Goal: Navigation & Orientation: Understand site structure

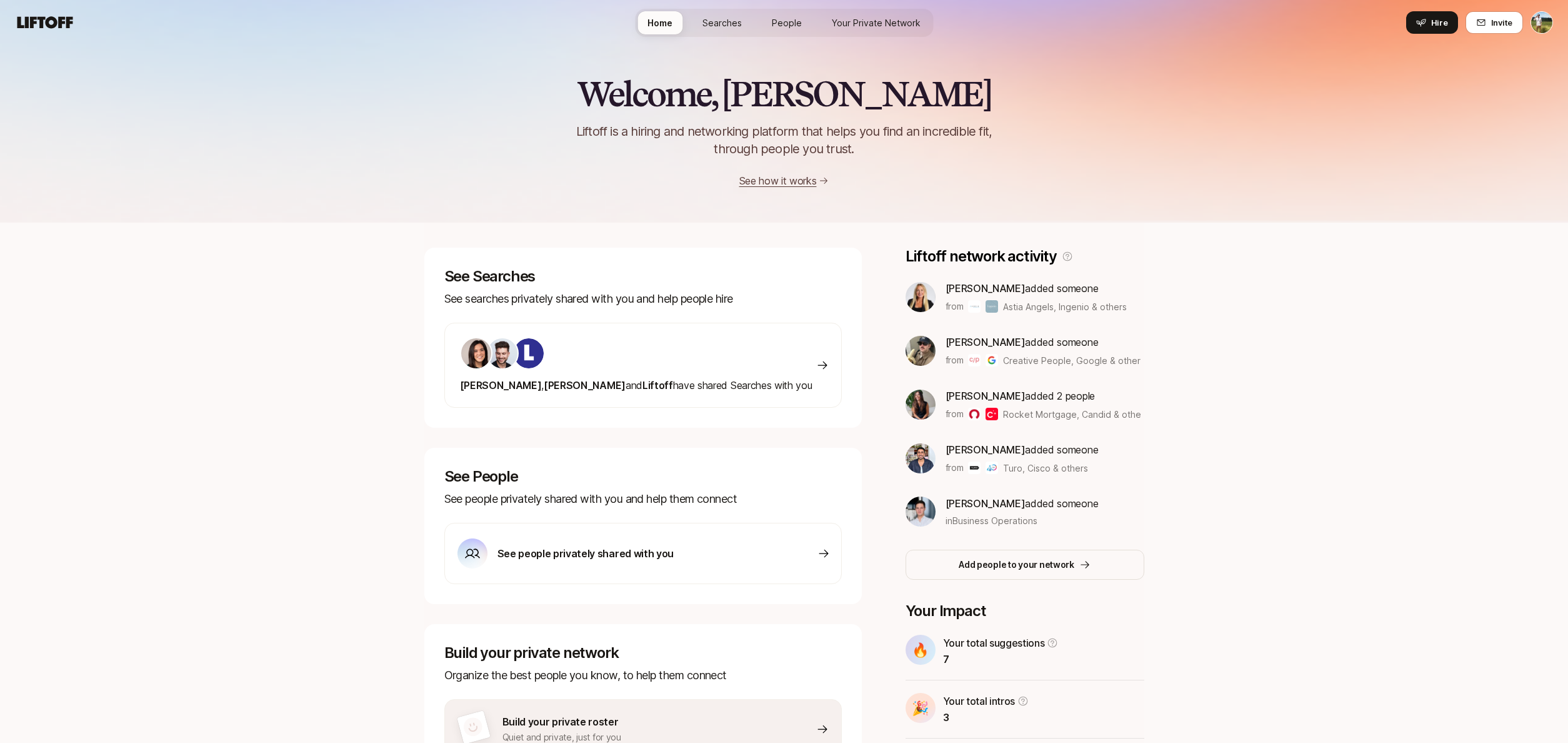
click at [724, 32] on link "Searches" at bounding box center [722, 23] width 59 height 23
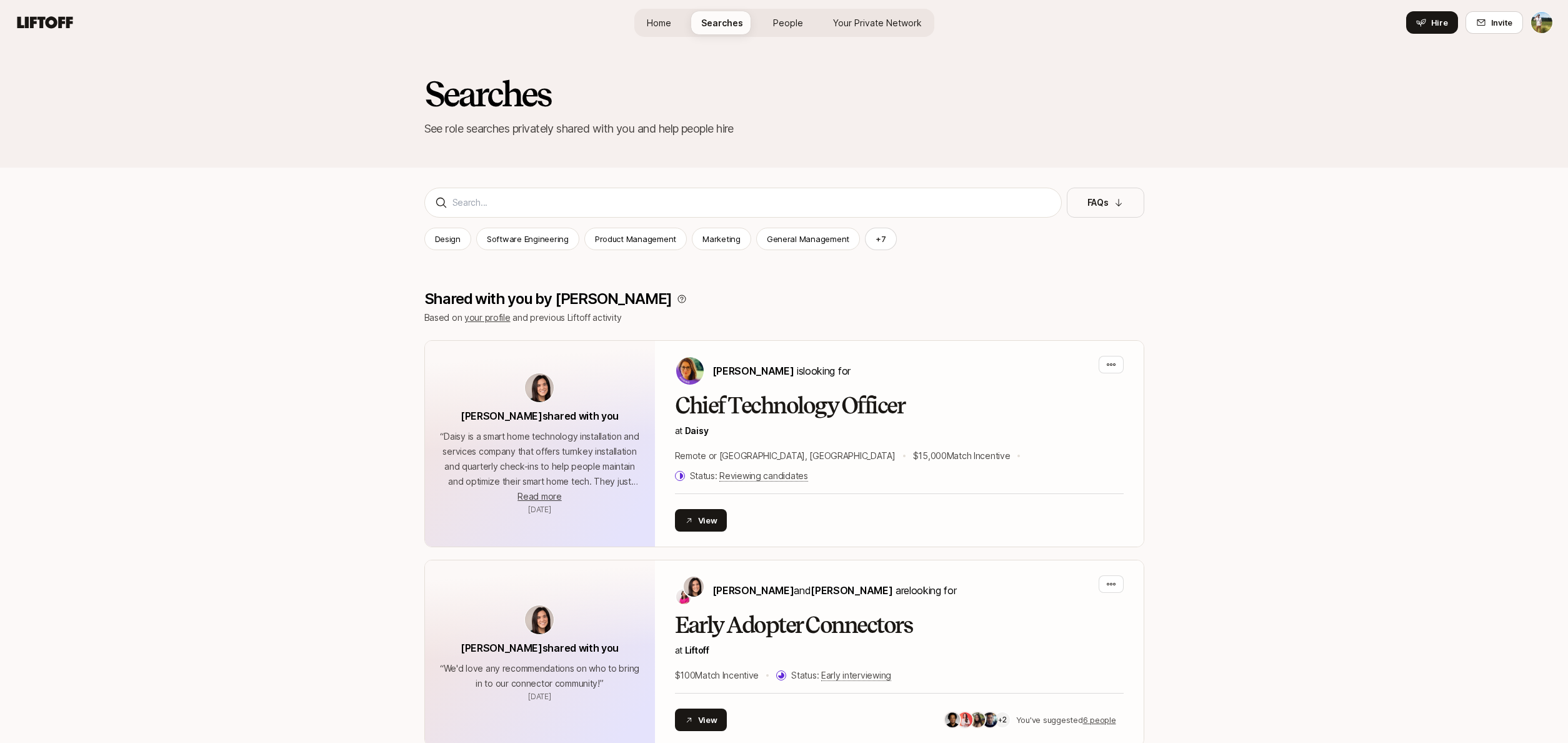
click at [680, 21] on link "Home" at bounding box center [659, 23] width 45 height 23
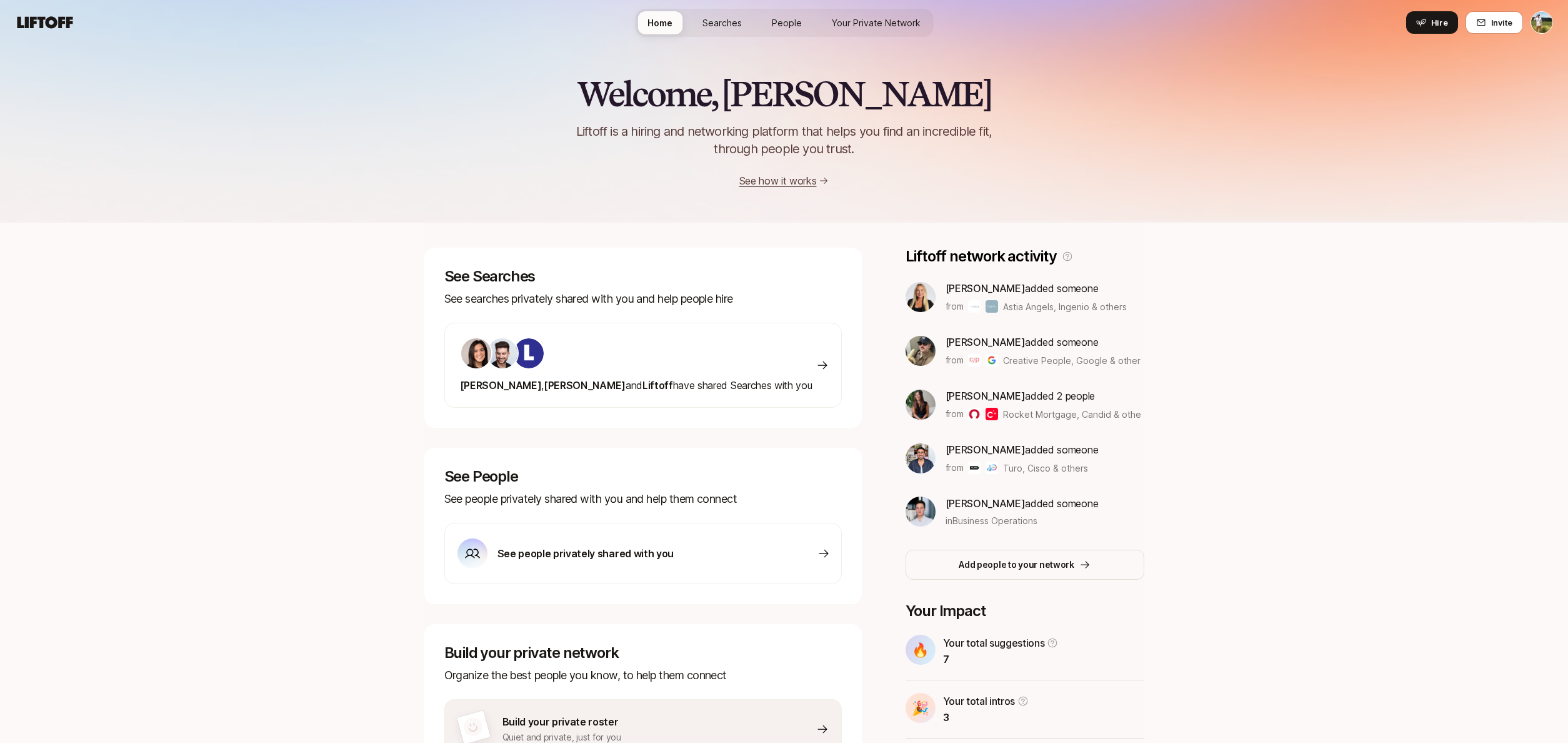
click at [853, 27] on span "Your Private Network" at bounding box center [876, 23] width 88 height 13
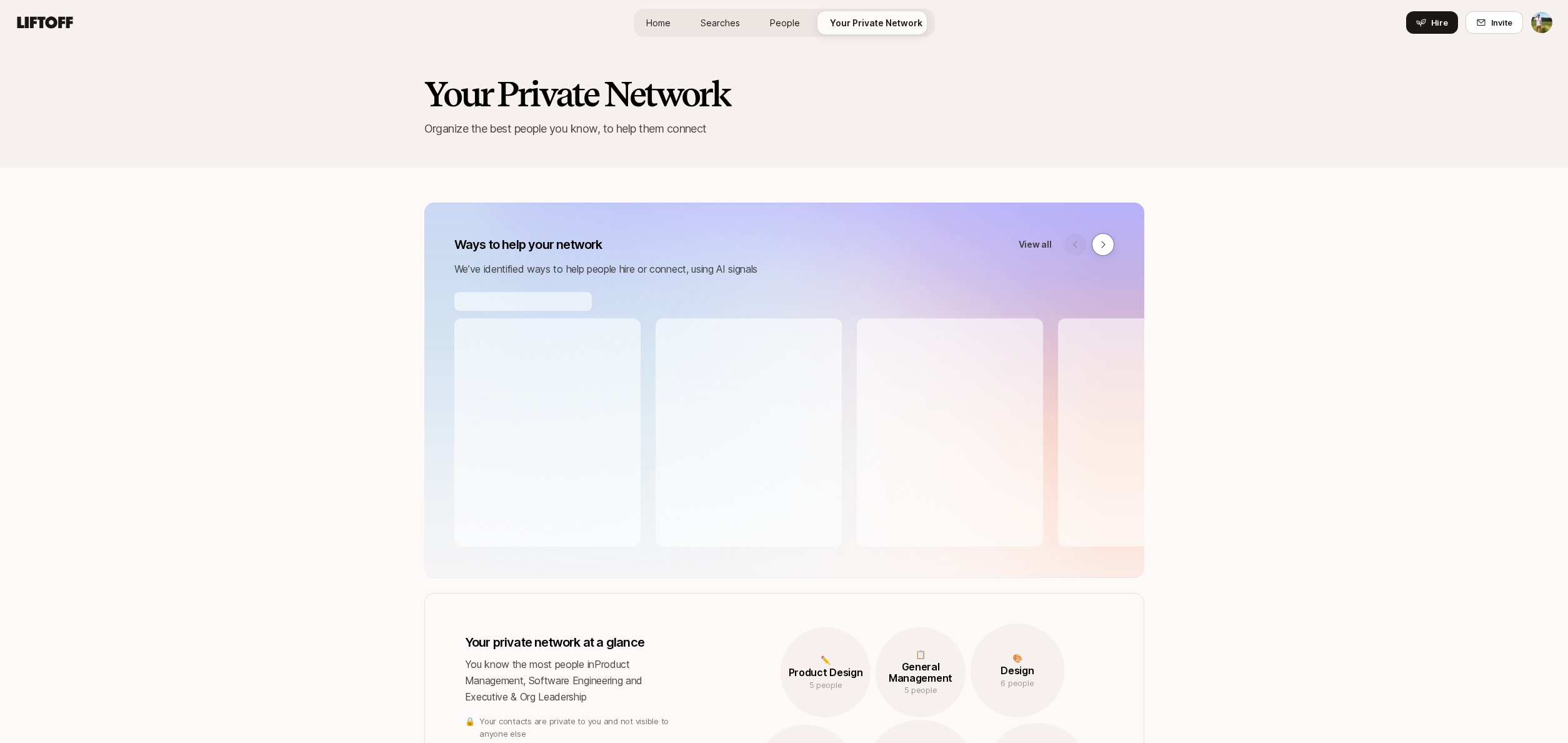
click at [758, 27] on div "Home Searches People Your Private Network Hire" at bounding box center [784, 23] width 301 height 29
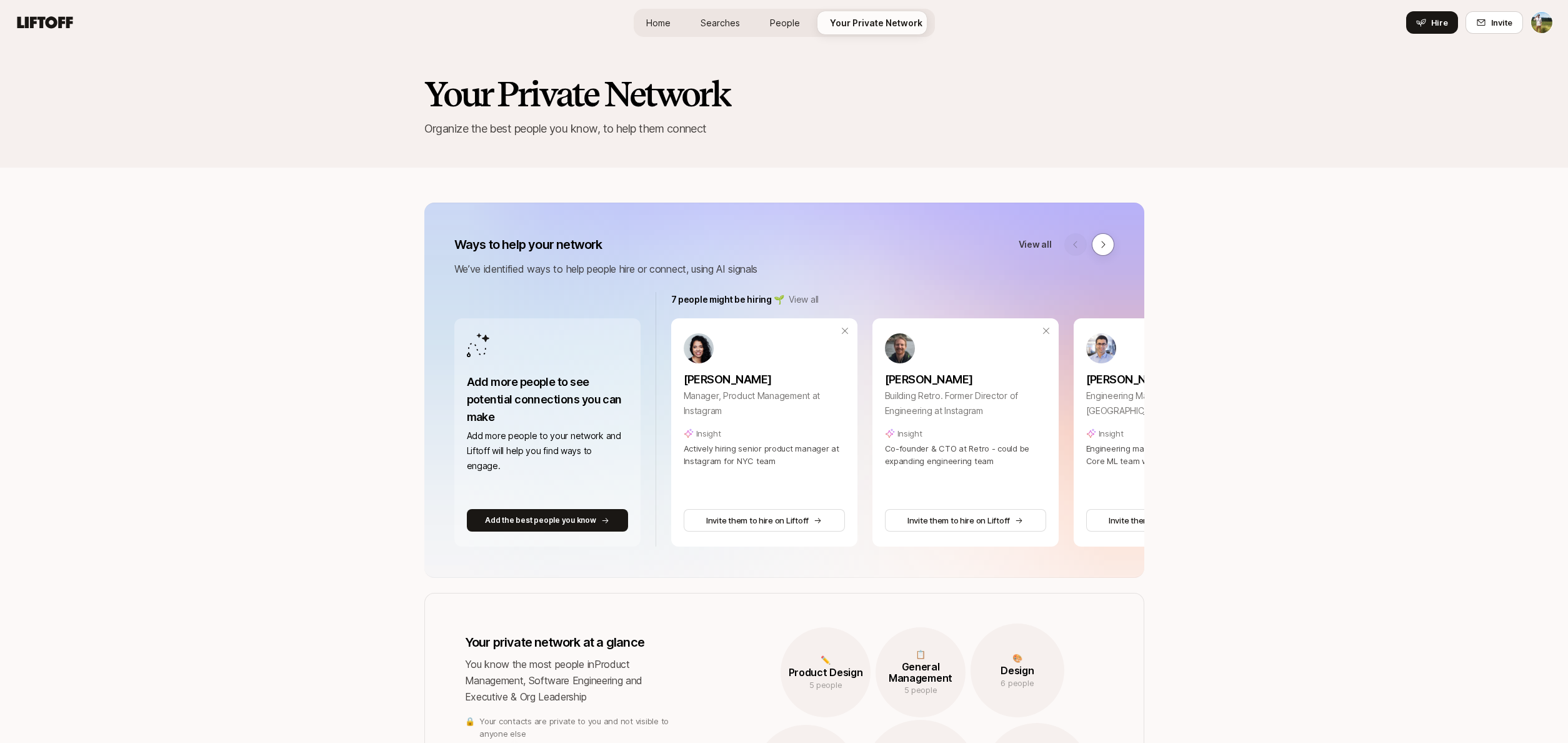
click at [776, 26] on span "People" at bounding box center [785, 23] width 30 height 13
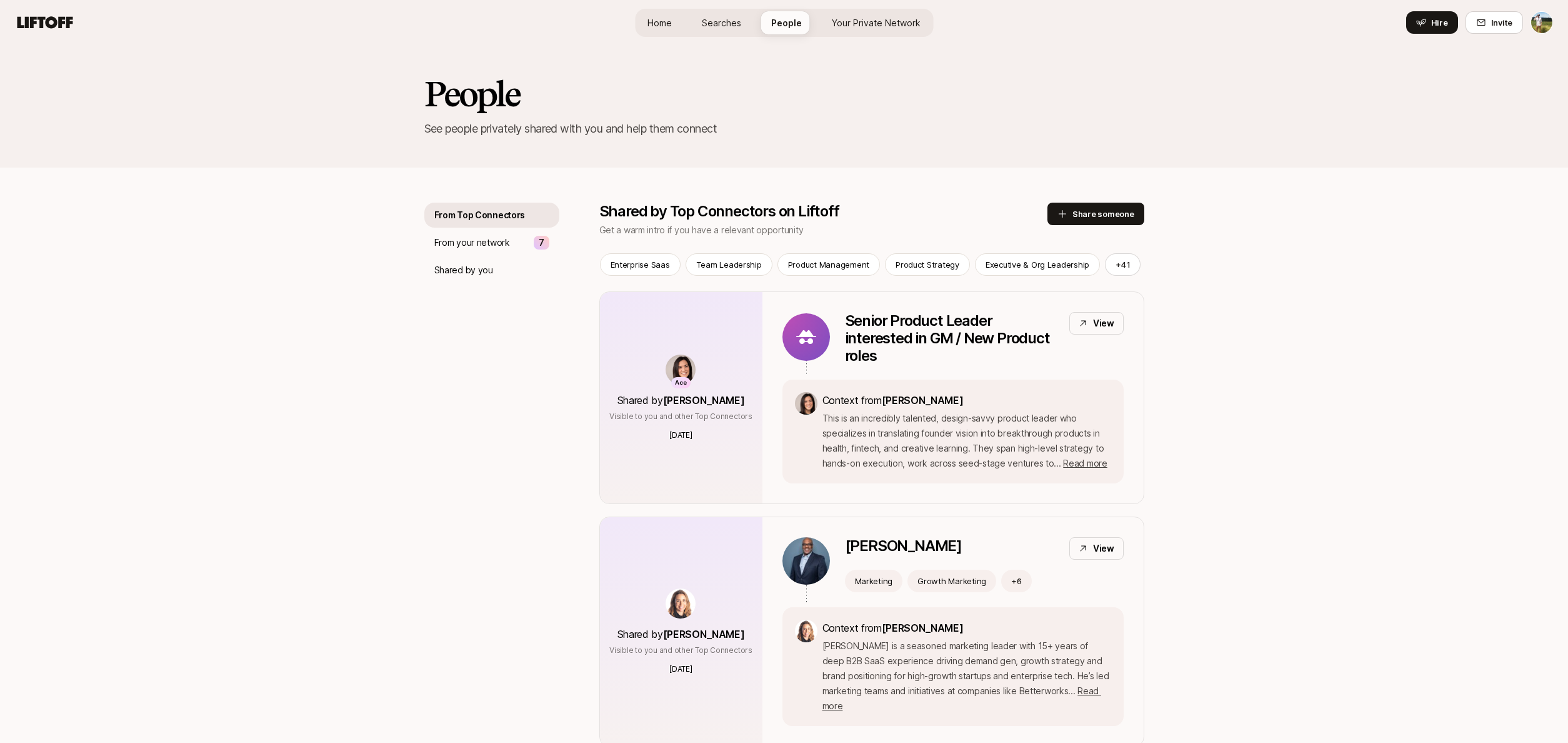
click at [712, 21] on span "Searches" at bounding box center [721, 23] width 39 height 13
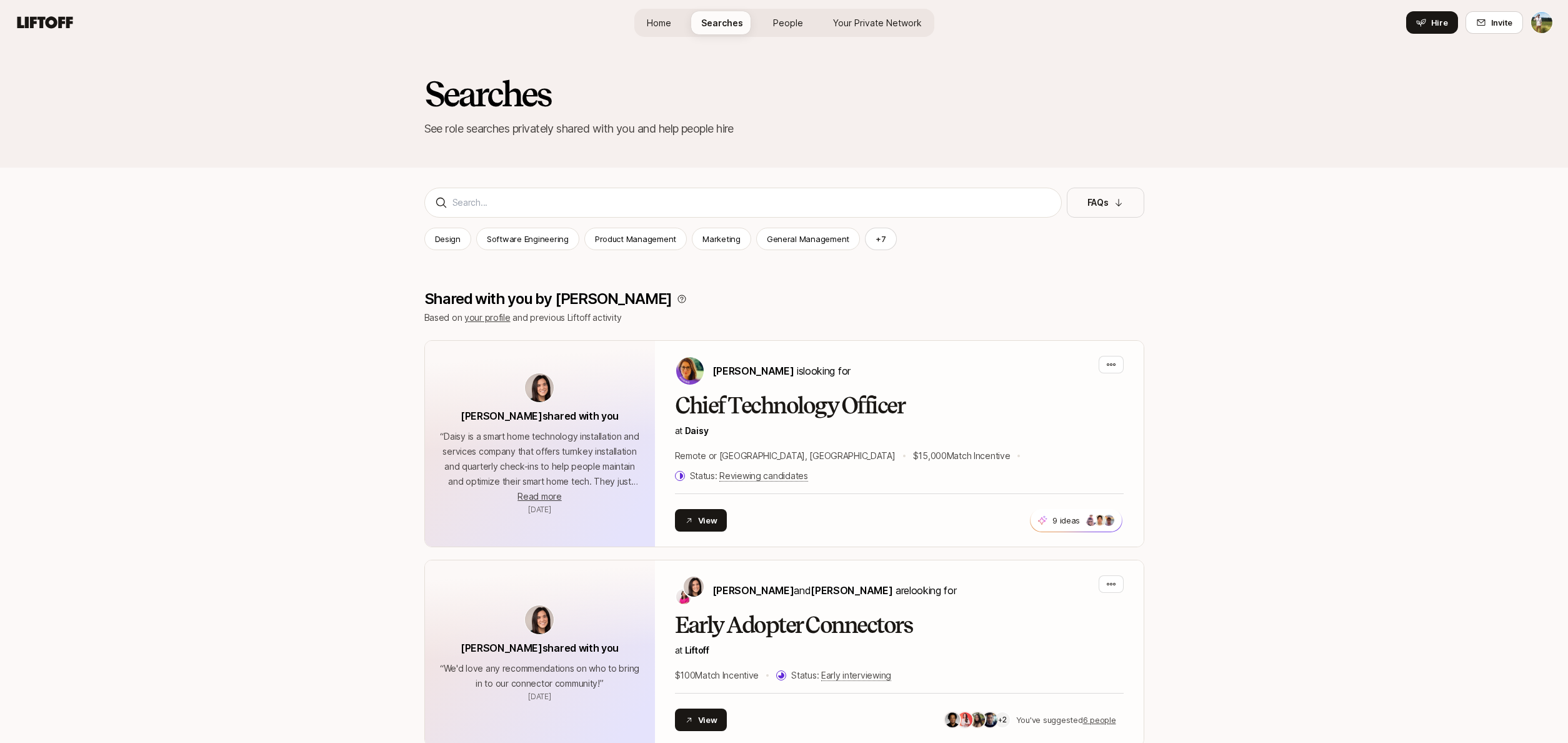
click at [676, 23] on link "Home" at bounding box center [659, 23] width 45 height 23
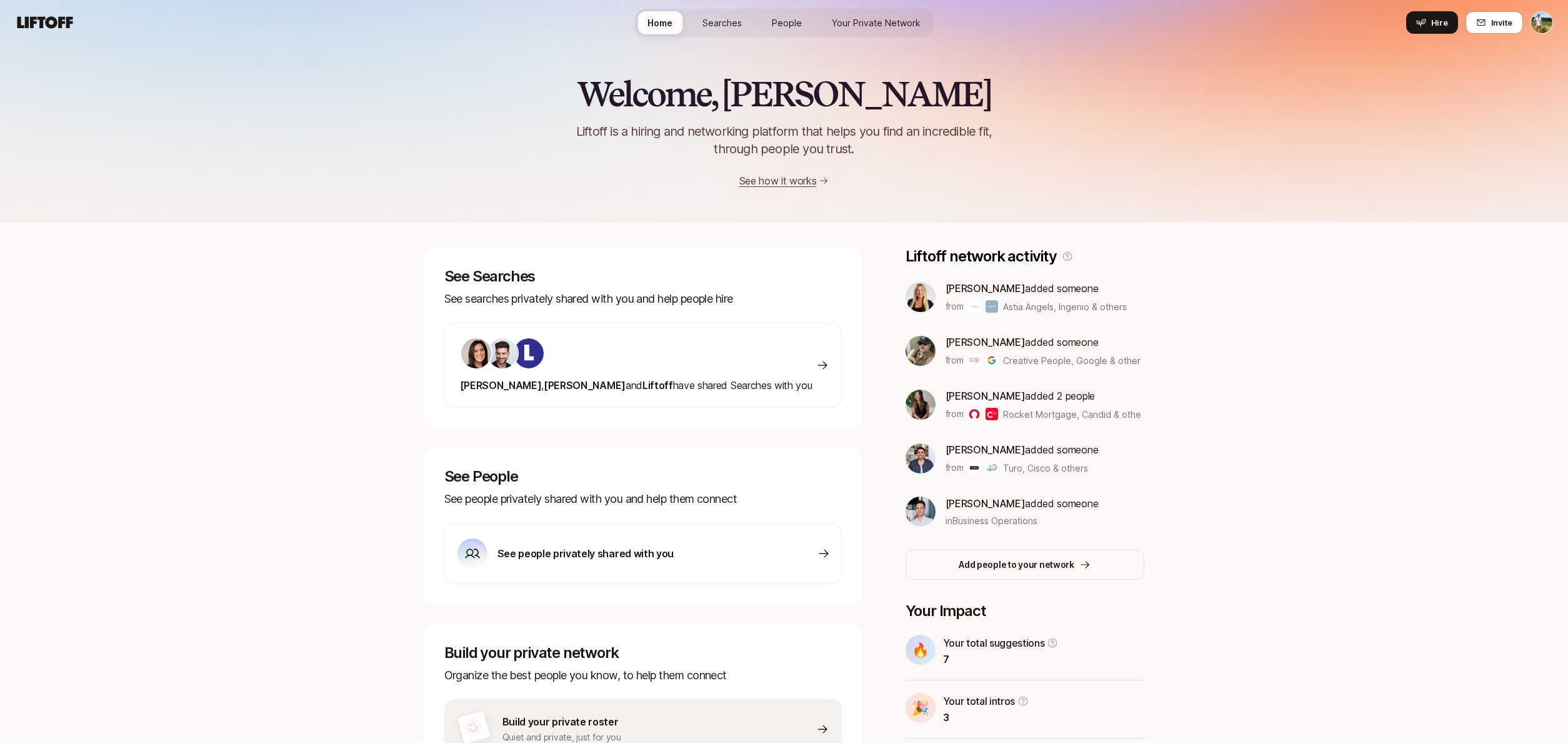
click at [794, 11] on link "People" at bounding box center [786, 23] width 50 height 23
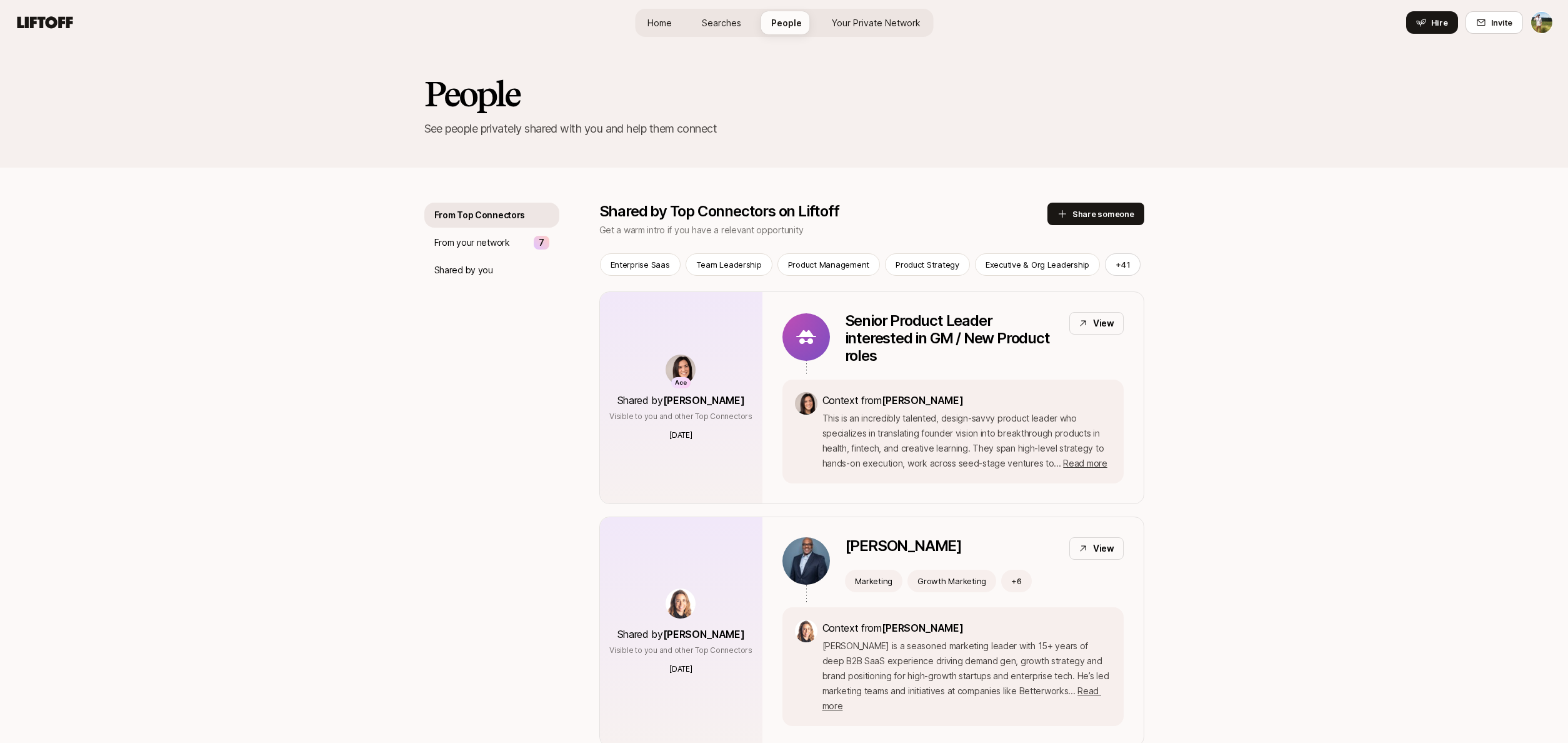
click at [857, 27] on span "Your Private Network" at bounding box center [876, 23] width 88 height 13
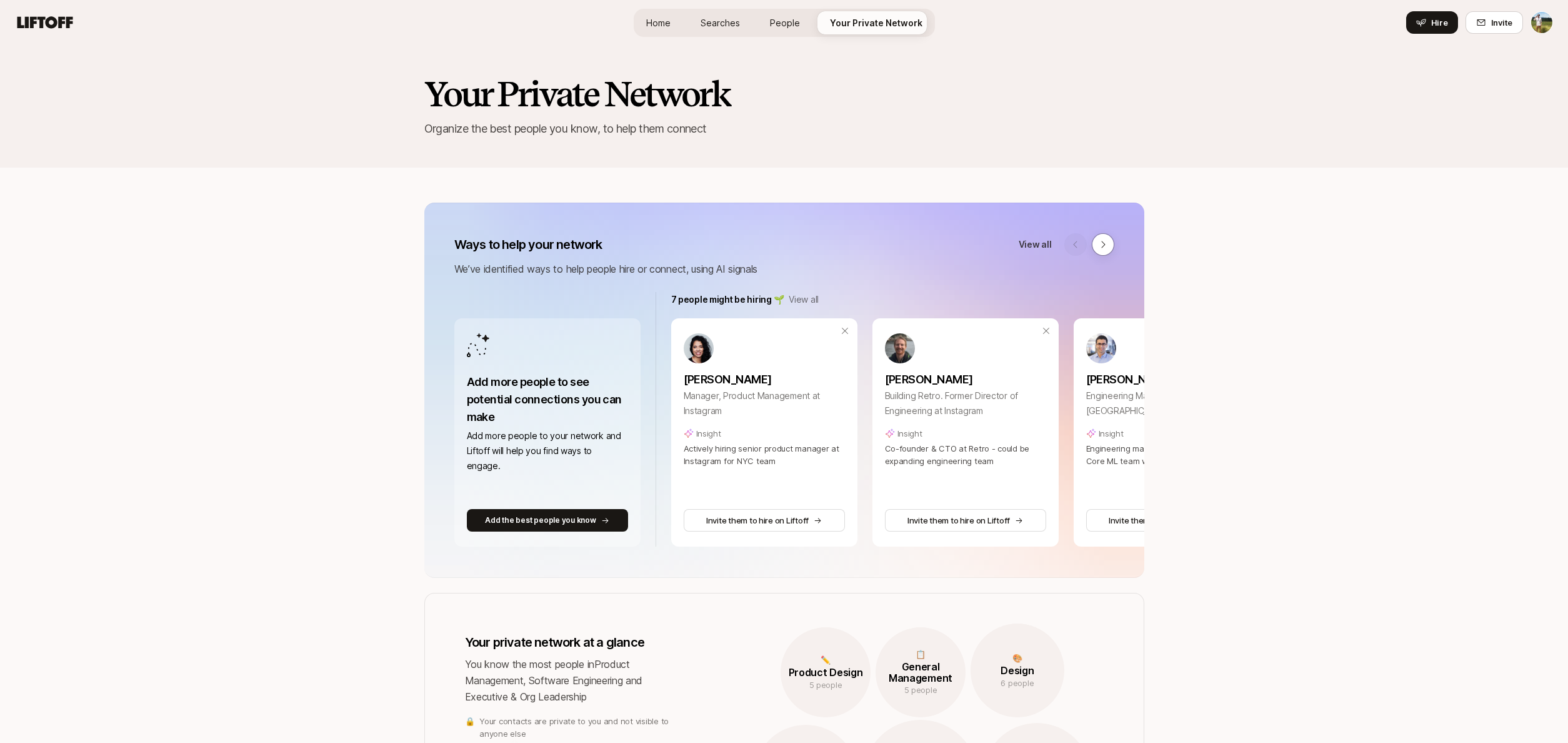
click at [753, 22] on div "Home Searches People Your Private Network Hire" at bounding box center [784, 23] width 301 height 29
click at [735, 25] on span "Searches" at bounding box center [720, 23] width 39 height 13
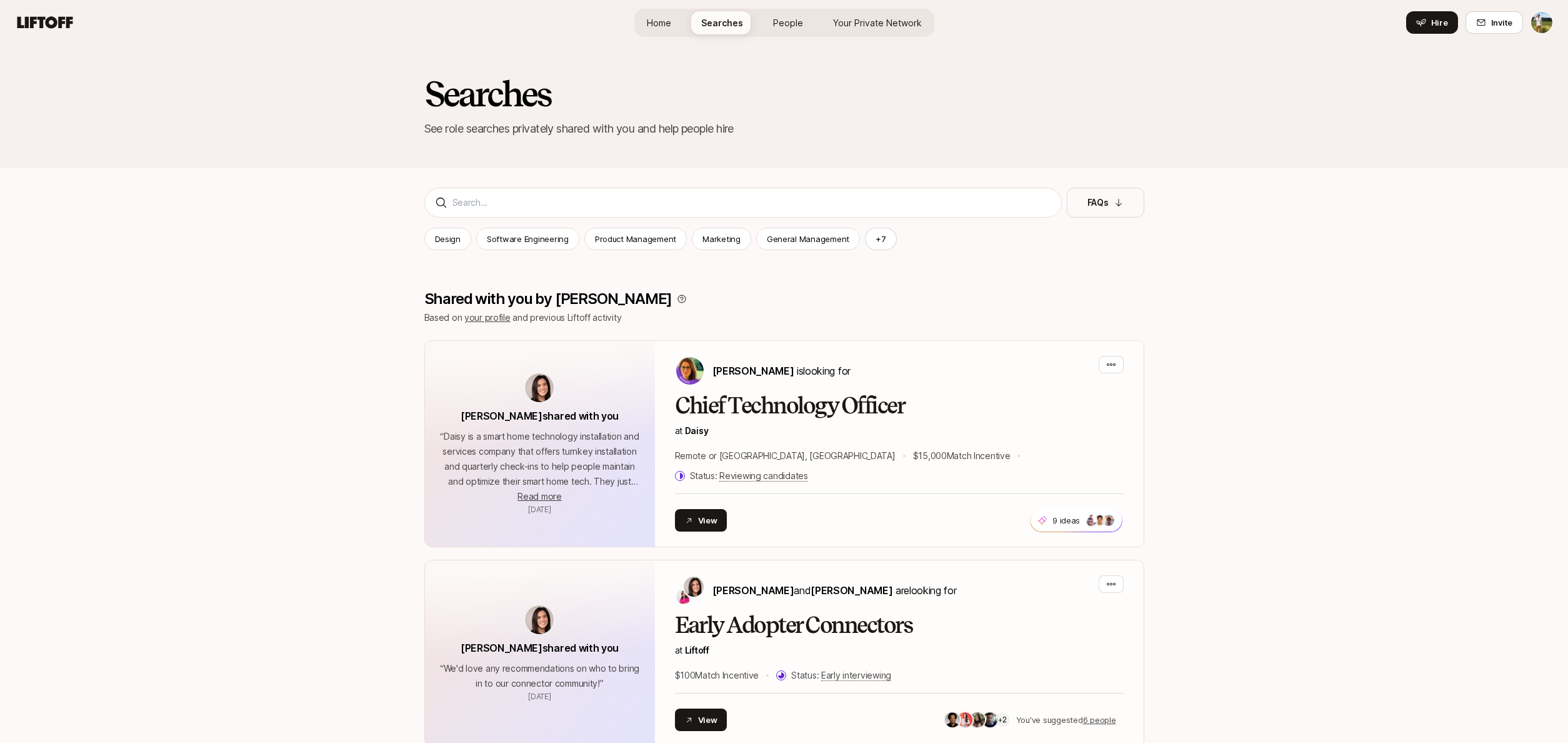
click at [785, 23] on span "People" at bounding box center [788, 23] width 30 height 13
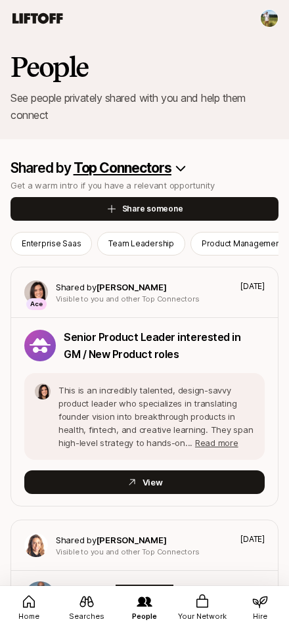
click at [90, 610] on link "Searches" at bounding box center [87, 607] width 58 height 45
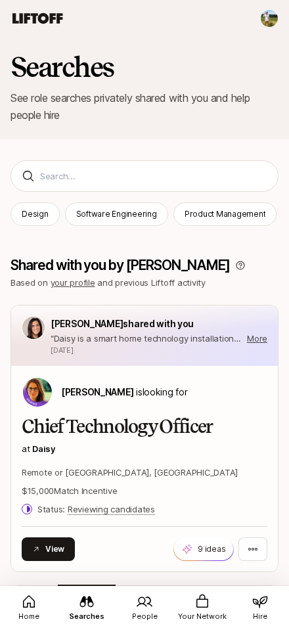
click at [174, 599] on link "Your Network" at bounding box center [203, 607] width 58 height 45
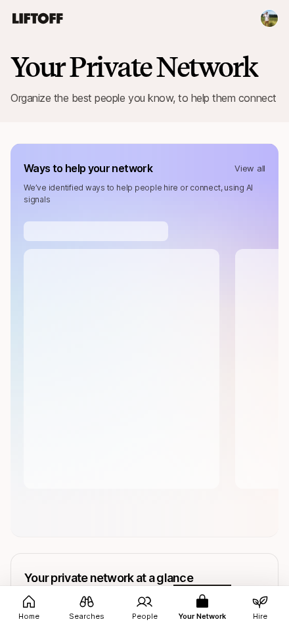
click at [142, 603] on icon at bounding box center [145, 602] width 16 height 16
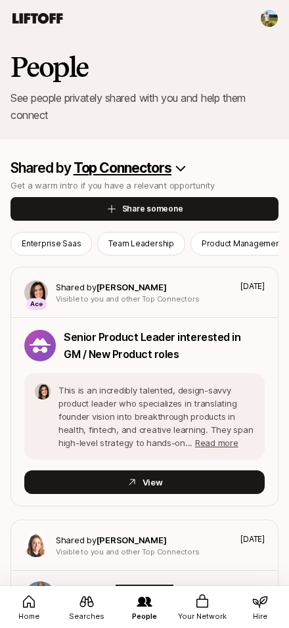
click at [87, 603] on icon at bounding box center [87, 602] width 16 height 16
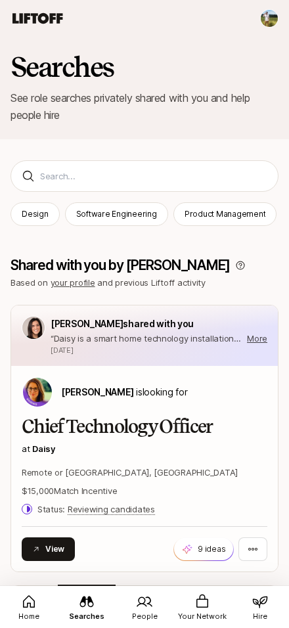
click at [44, 602] on link "Home" at bounding box center [29, 607] width 58 height 45
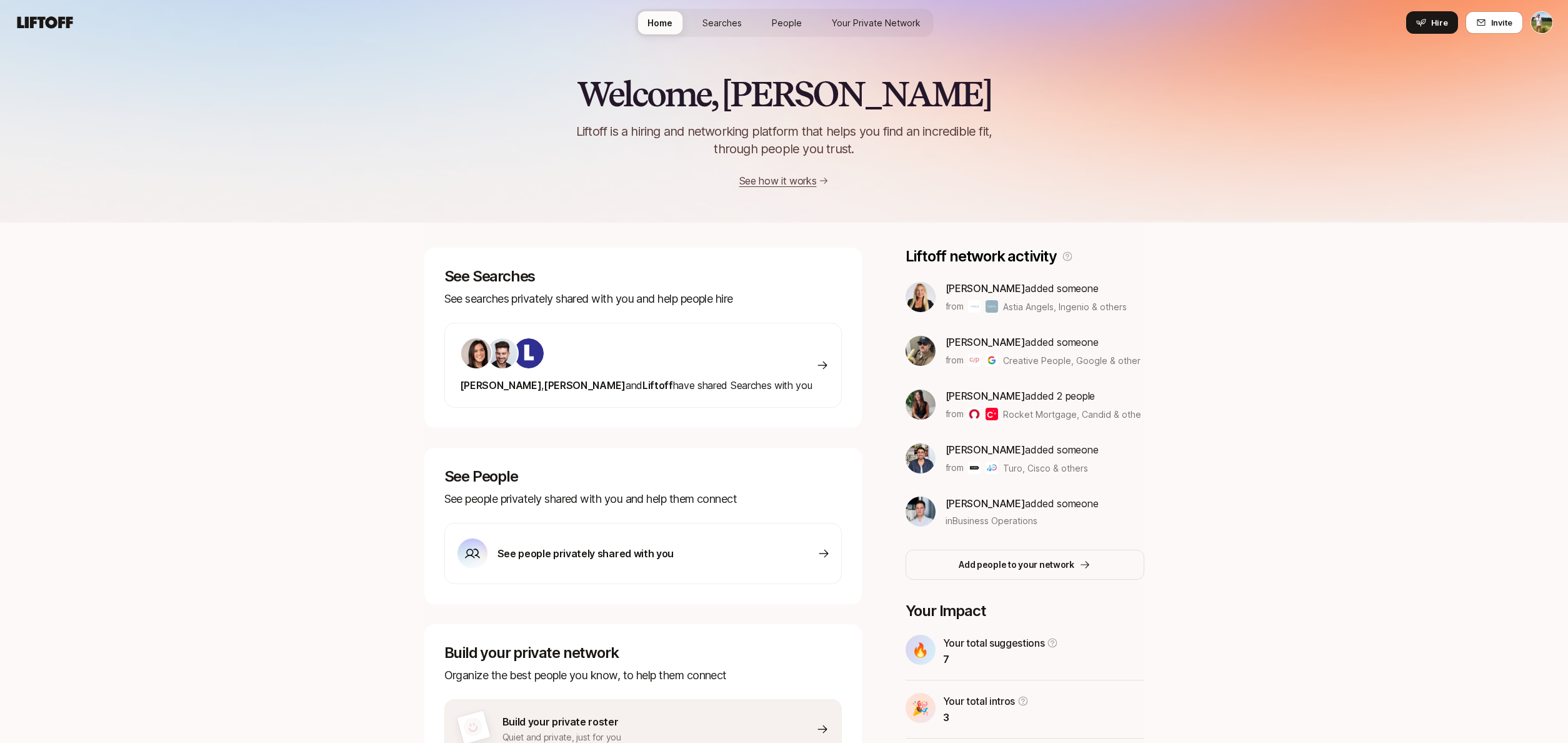
click at [275, 15] on link "Your Private Network" at bounding box center [876, 23] width 108 height 23
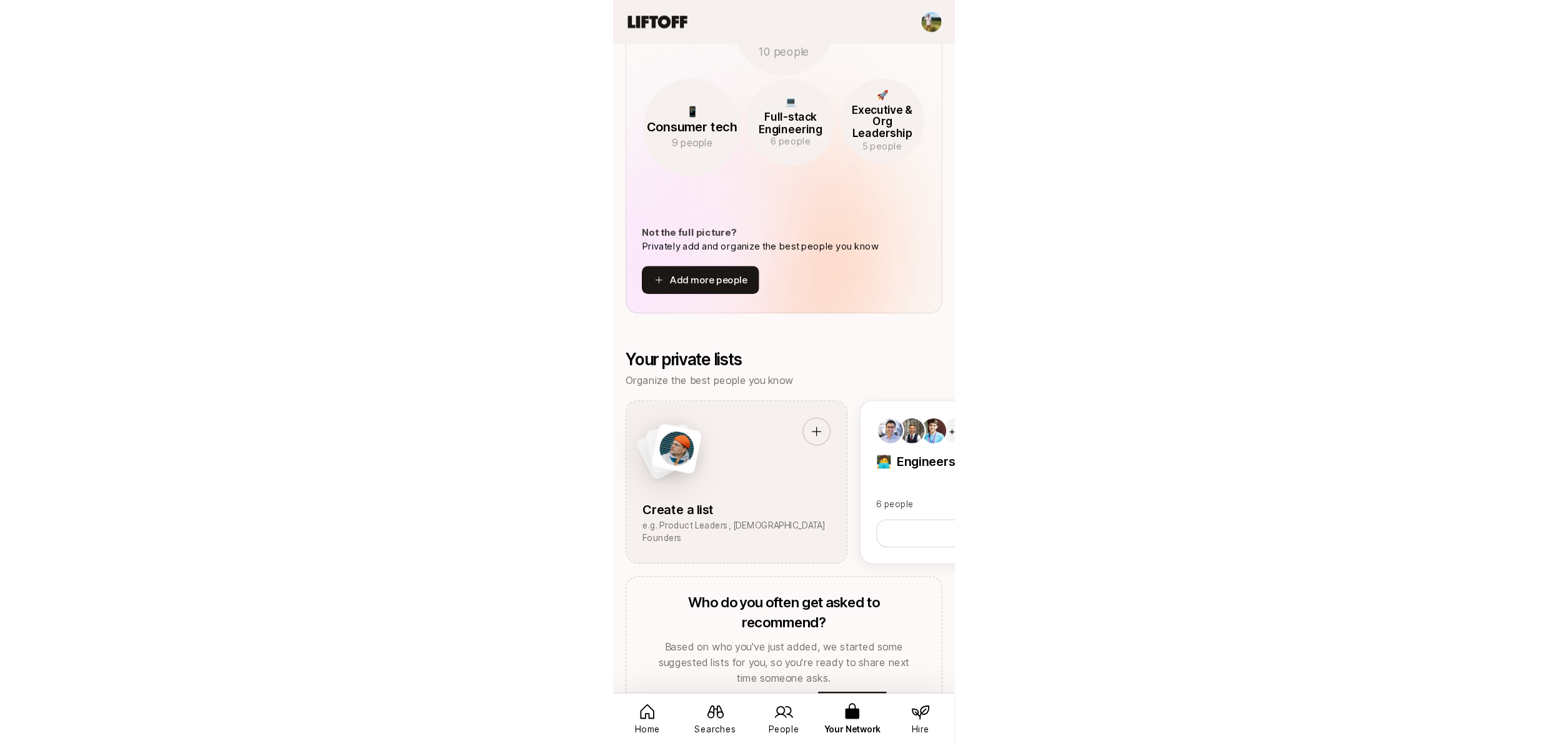
scroll to position [821, 0]
